Goal: Navigation & Orientation: Find specific page/section

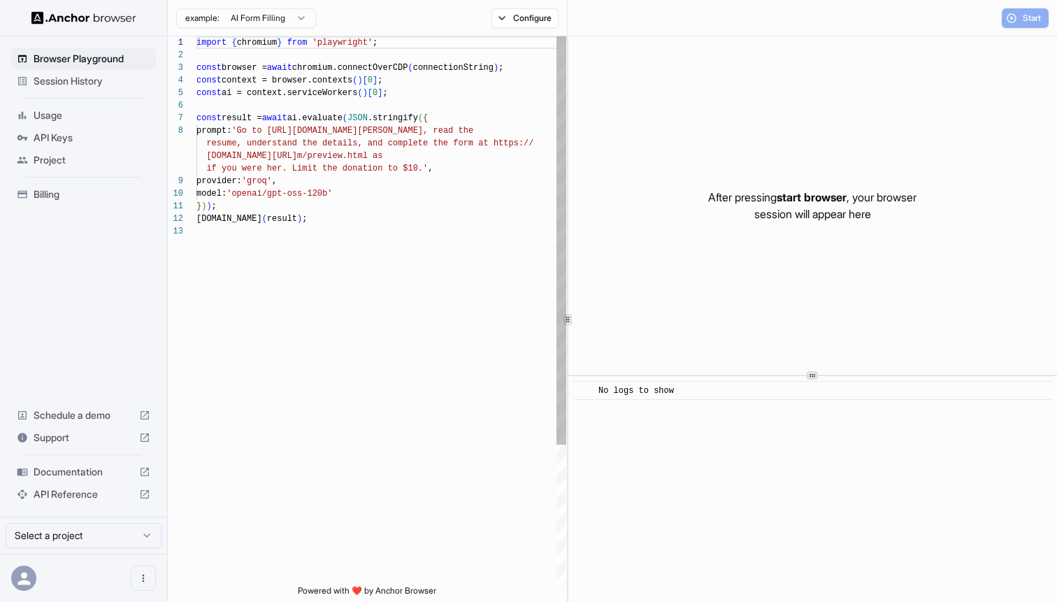
scroll to position [88, 0]
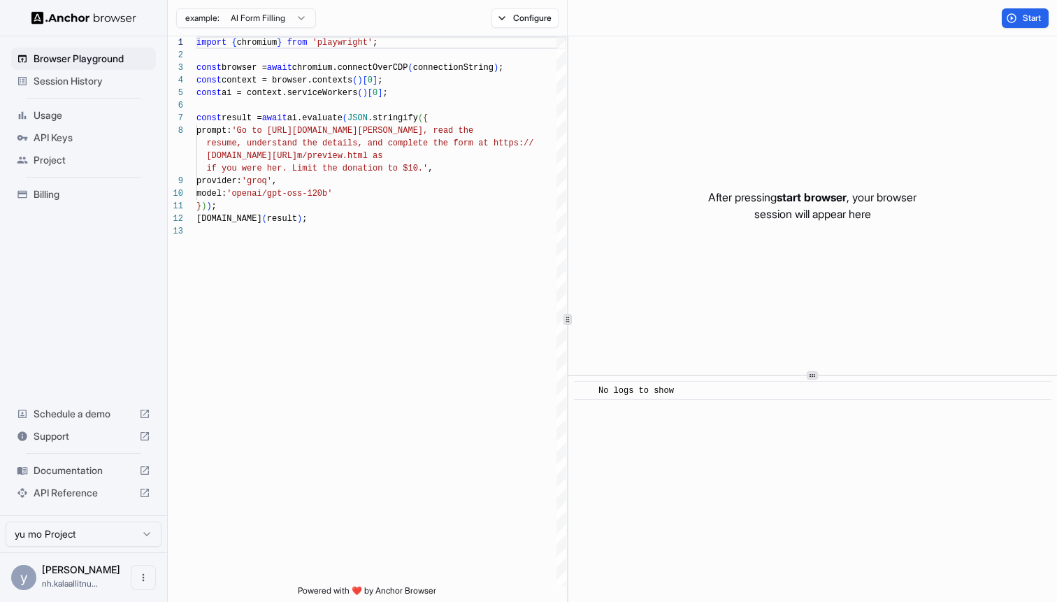
click at [88, 84] on span "Session History" at bounding box center [92, 81] width 117 height 14
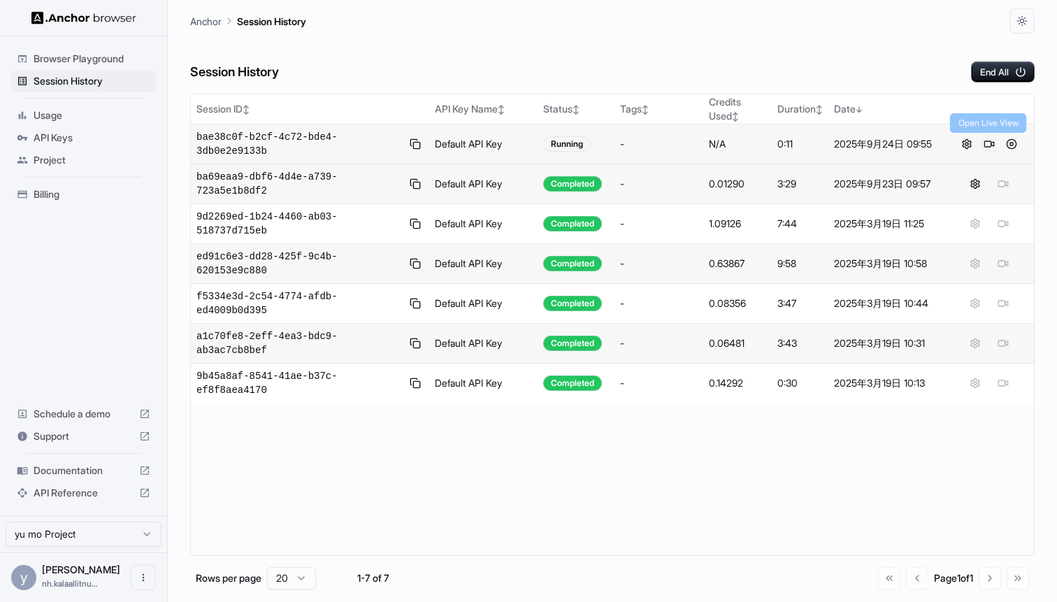
click at [990, 145] on button at bounding box center [989, 144] width 17 height 17
